Goal: Transaction & Acquisition: Purchase product/service

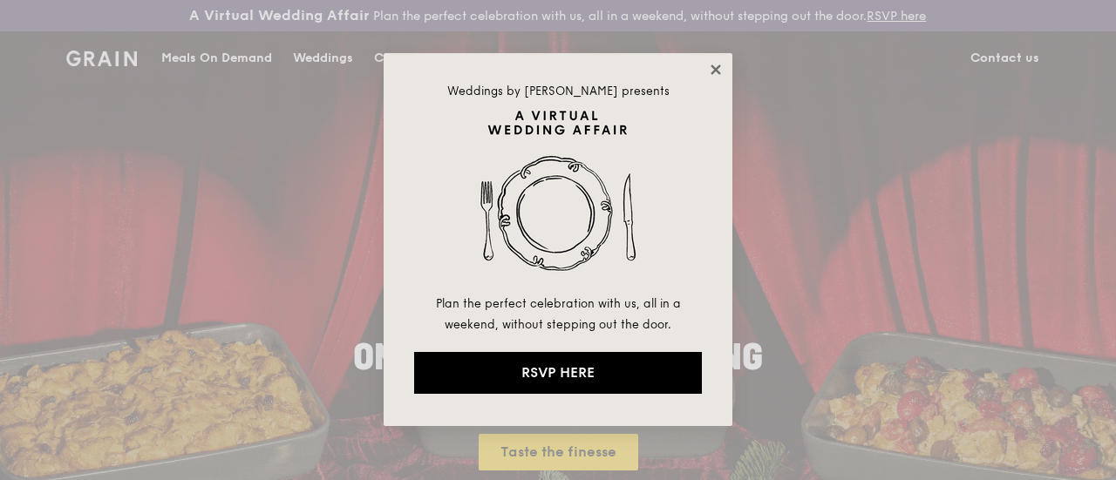
click at [713, 71] on icon at bounding box center [715, 70] width 10 height 10
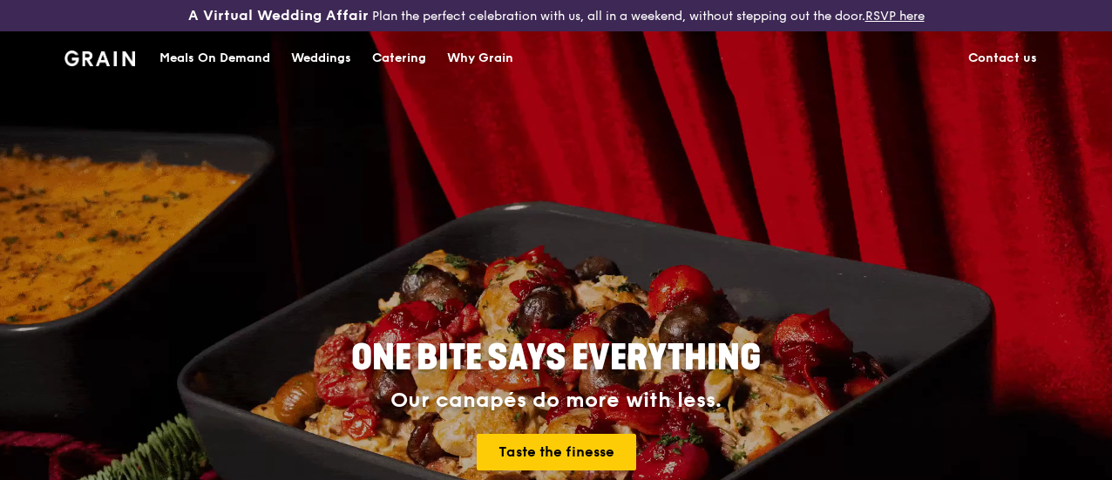
click at [382, 74] on div "Catering" at bounding box center [399, 58] width 54 height 52
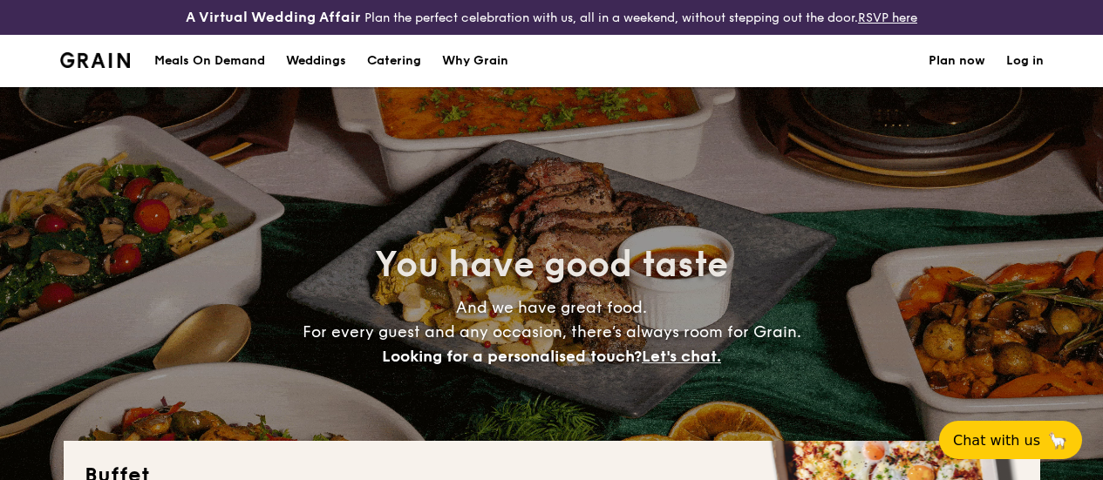
select select
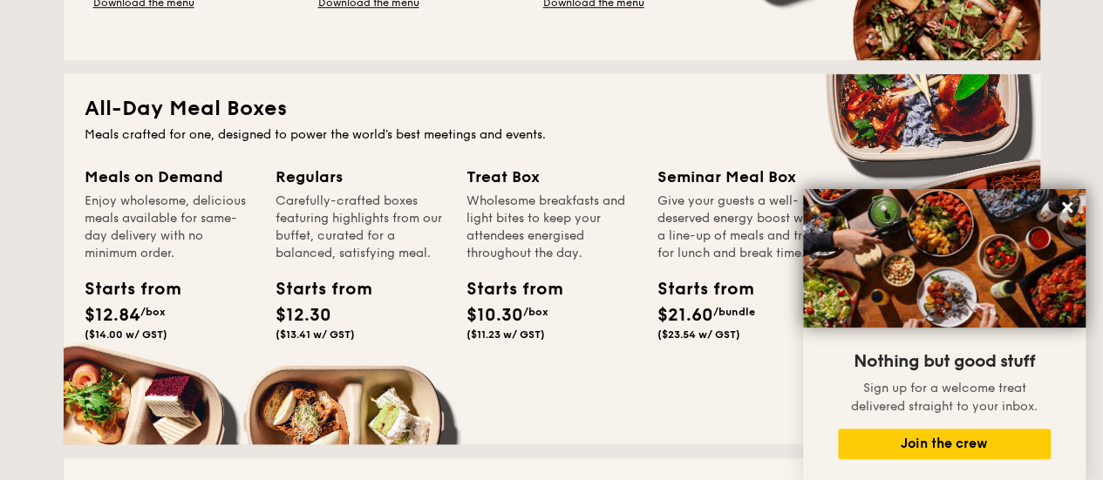
scroll to position [711, 0]
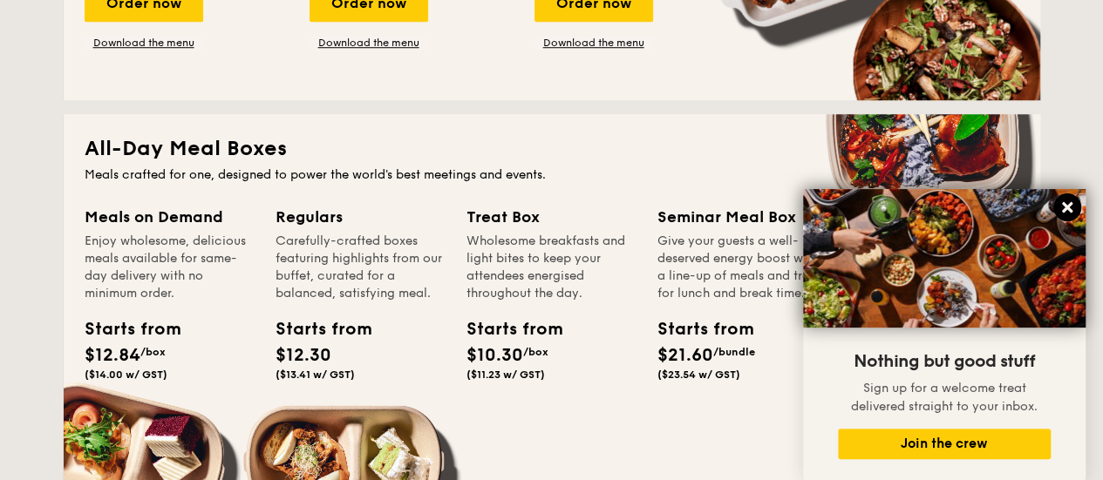
click at [1070, 207] on icon at bounding box center [1067, 207] width 10 height 10
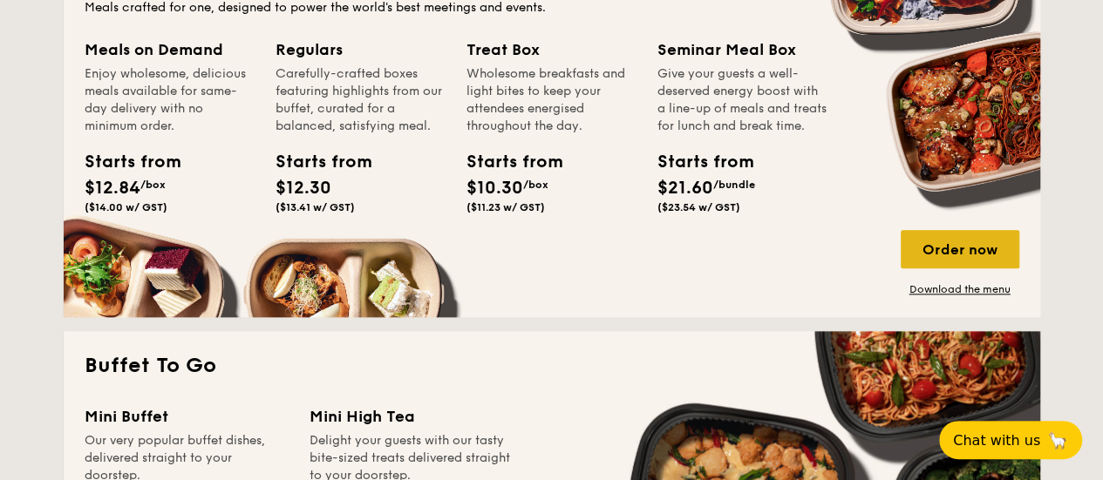
scroll to position [886, 0]
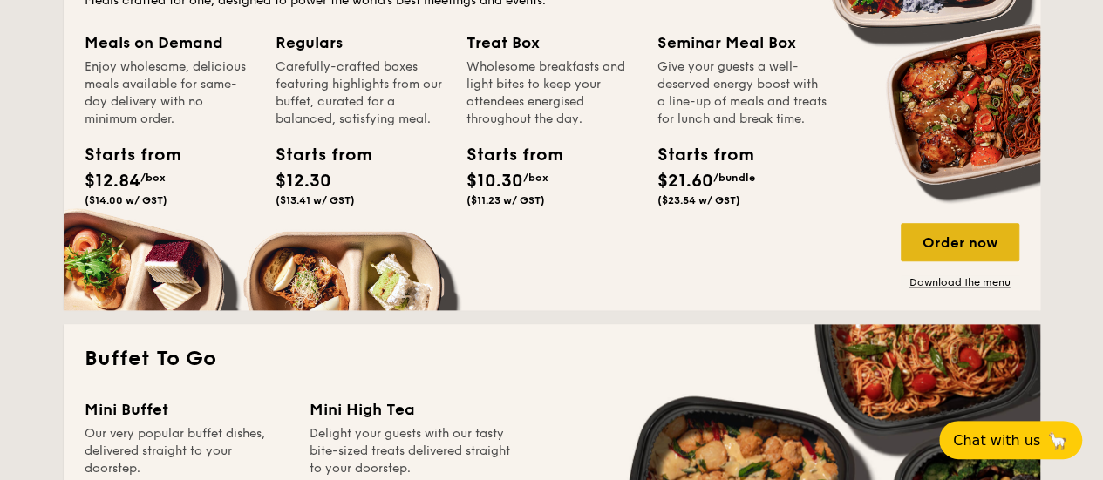
click at [936, 255] on div "Order now" at bounding box center [959, 242] width 119 height 38
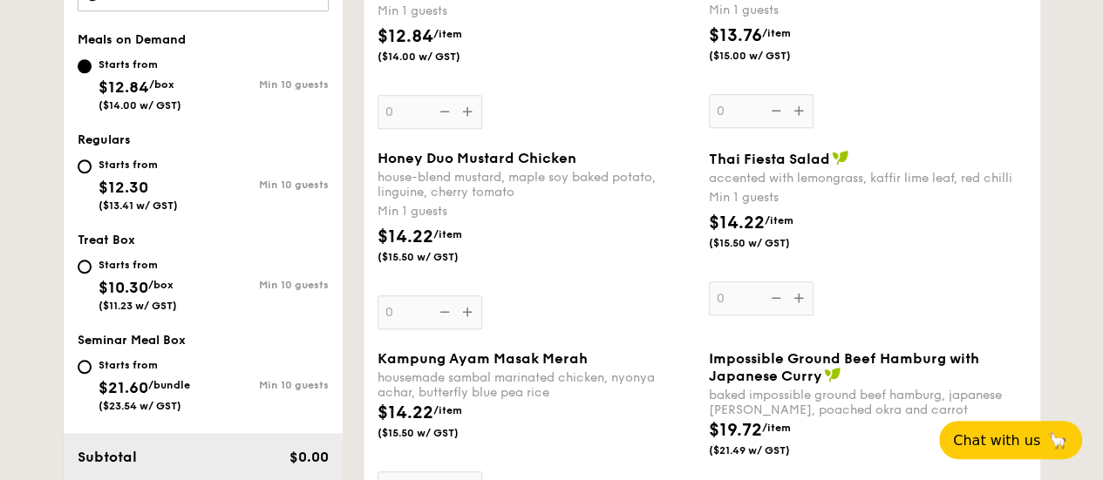
scroll to position [784, 0]
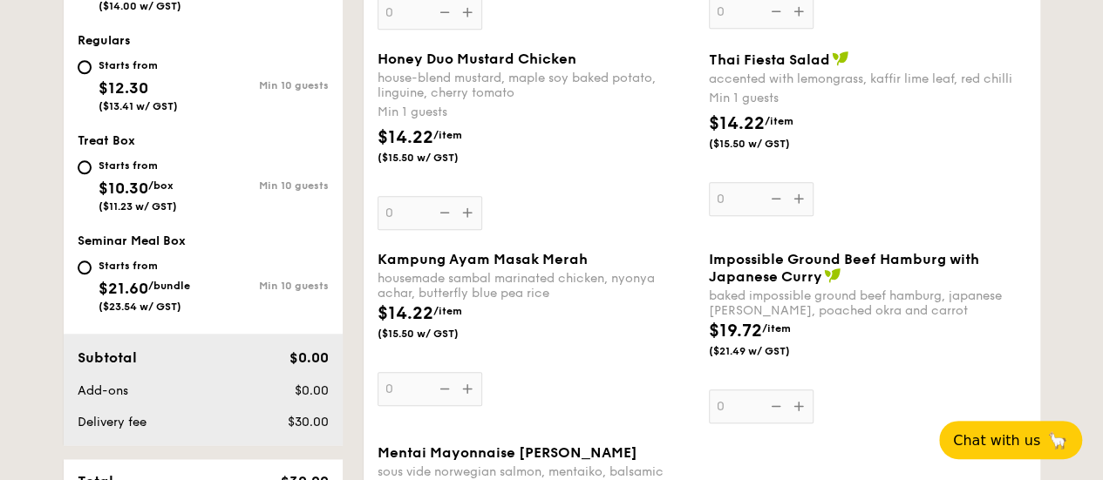
click at [72, 277] on div "Meals on Demand Starts from $12.84 /box ($14.00 w/ GST) Min 10 guests Regulars …" at bounding box center [203, 131] width 279 height 397
click at [78, 174] on input "Starts from $10.30 /box ($11.23 w/ GST) Min 10 guests" at bounding box center [85, 167] width 14 height 14
radio input "true"
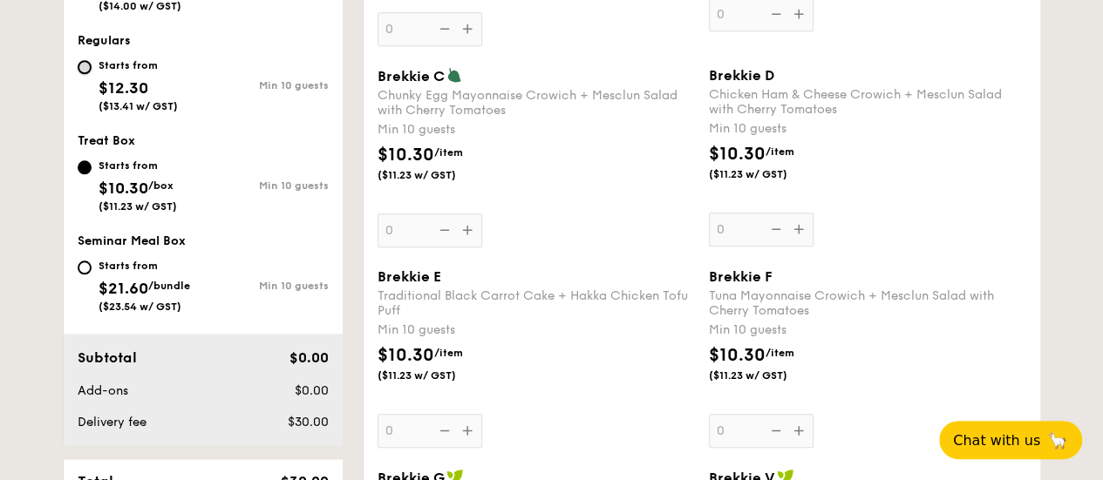
click at [87, 74] on input "Starts from $12.30 ($13.41 w/ GST) Min 10 guests" at bounding box center [85, 67] width 14 height 14
radio input "true"
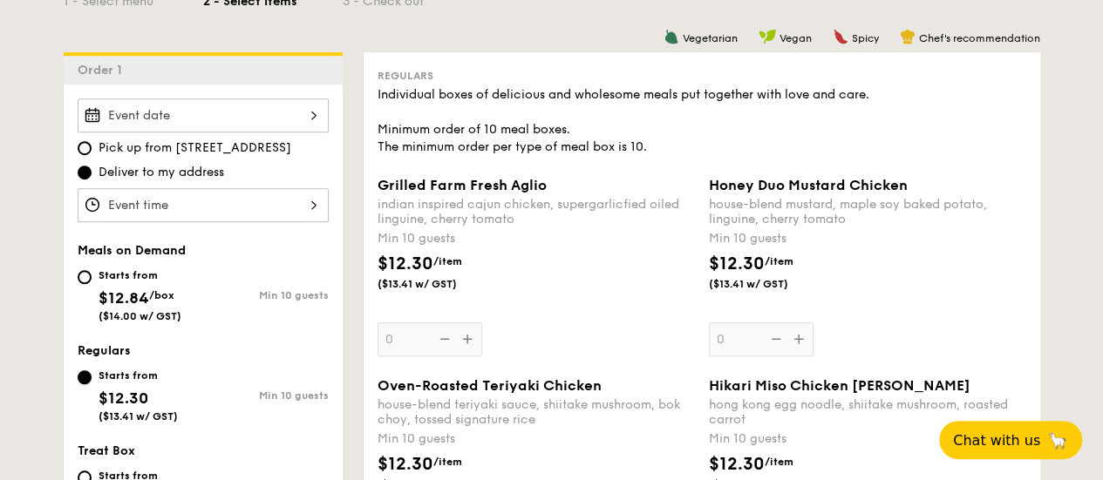
scroll to position [436, 0]
